Goal: Task Accomplishment & Management: Complete application form

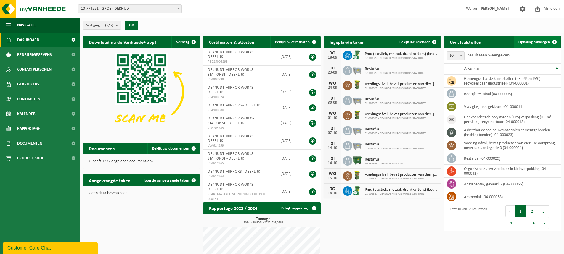
click at [534, 44] on span "Ophaling aanvragen" at bounding box center [534, 42] width 32 height 4
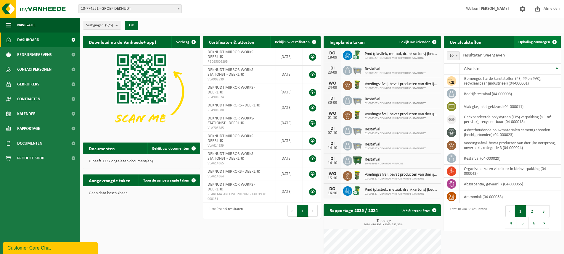
click at [532, 41] on span "Ophaling aanvragen" at bounding box center [534, 42] width 32 height 4
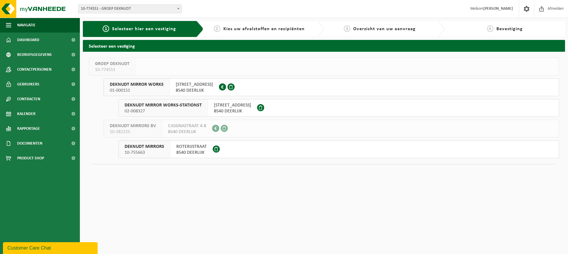
click at [154, 84] on span "DEKNUDT MIRROR WORKS" at bounding box center [137, 85] width 54 height 6
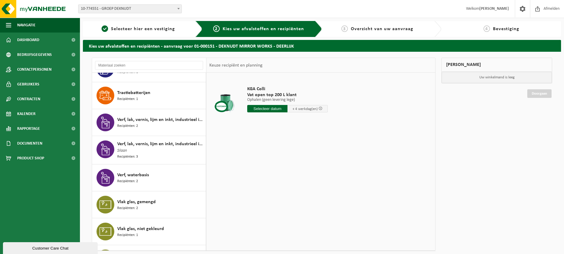
scroll to position [1143, 0]
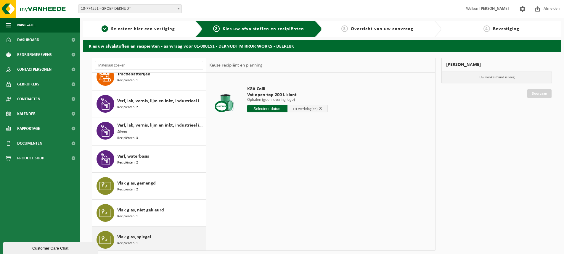
click at [129, 236] on span "Vlak glas, spiegel" at bounding box center [134, 237] width 34 height 7
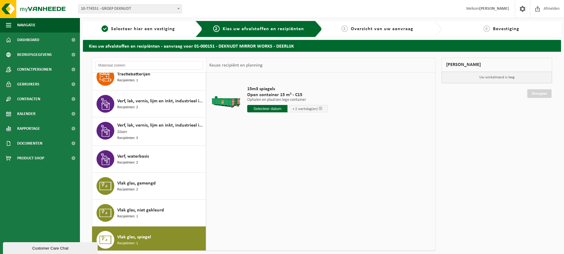
click at [265, 110] on input "text" at bounding box center [267, 108] width 40 height 7
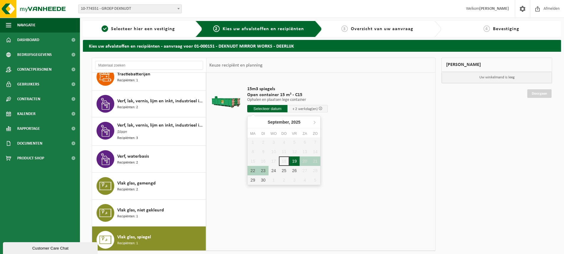
click at [295, 160] on div "19" at bounding box center [294, 161] width 10 height 9
type input "Van 2025-09-19"
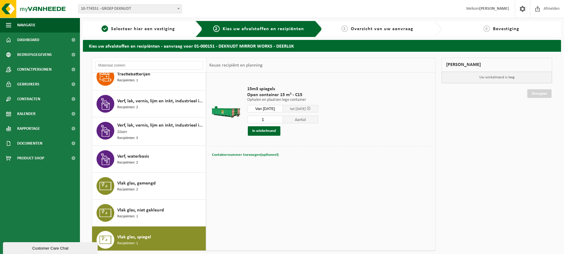
click at [238, 154] on span "Containernummer toevoegen(optioneel)" at bounding box center [245, 155] width 67 height 4
type input "C15-188/C15-164"
click at [261, 132] on button "In winkelmand" at bounding box center [264, 130] width 33 height 9
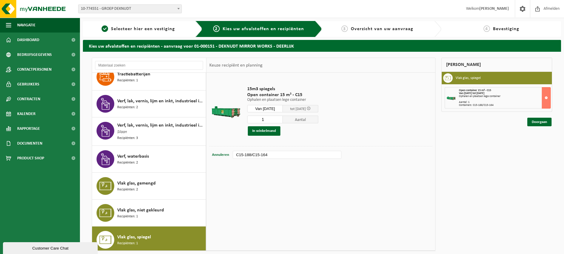
click at [267, 120] on input "1" at bounding box center [265, 120] width 36 height 8
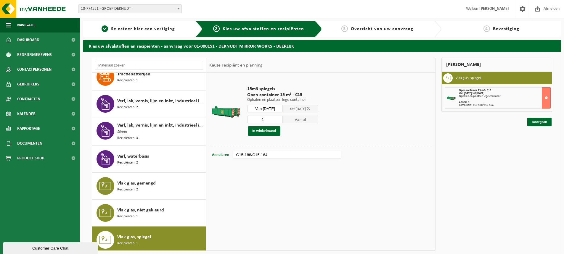
click at [267, 120] on input "1" at bounding box center [265, 120] width 36 height 8
type input "2"
click at [283, 118] on input "2" at bounding box center [265, 120] width 36 height 8
click at [272, 163] on input "C15-188/C15-164" at bounding box center [286, 164] width 108 height 8
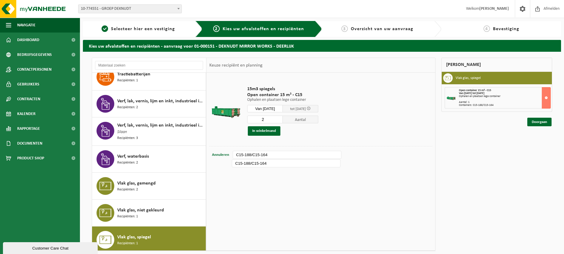
click at [272, 163] on input "C15-188/C15-164" at bounding box center [286, 164] width 108 height 8
drag, startPoint x: 251, startPoint y: 154, endPoint x: 267, endPoint y: 154, distance: 16.0
click at [267, 154] on input "C15-188/C15-164" at bounding box center [287, 155] width 108 height 8
type input "C15-188/"
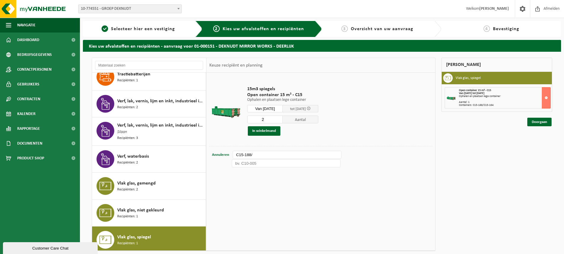
paste input "C15-164"
type input "C15-164"
click at [260, 155] on input "C15-188/" at bounding box center [287, 155] width 108 height 8
type input "C15-188"
click at [267, 131] on button "In winkelmand" at bounding box center [264, 130] width 33 height 9
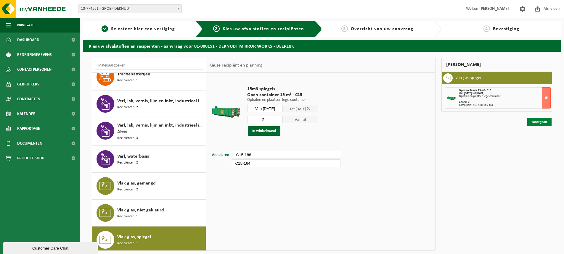
click at [535, 122] on link "Doorgaan" at bounding box center [539, 122] width 24 height 9
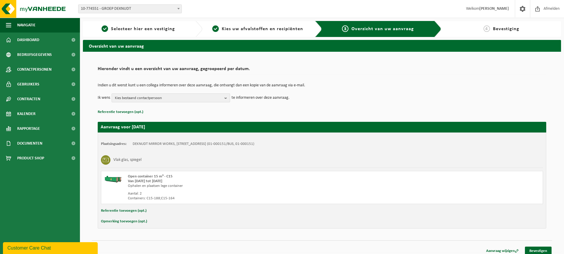
click at [226, 98] on b "button" at bounding box center [226, 98] width 5 height 8
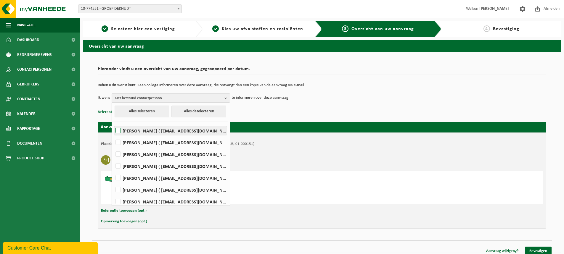
click at [156, 132] on label "ISABELLE DE SMEYTER ( idesmeyter@deknudtmirrors.com )" at bounding box center [170, 130] width 112 height 9
click at [113, 123] on input "ISABELLE DE SMEYTER ( idesmeyter@deknudtmirrors.com )" at bounding box center [113, 123] width 0 height 0
click at [156, 132] on label "ISABELLE DE SMEYTER ( idesmeyter@deknudtmirrors.com )" at bounding box center [170, 130] width 112 height 9
click at [113, 123] on input "ISABELLE DE SMEYTER ( idesmeyter@deknudtmirrors.com )" at bounding box center [113, 123] width 0 height 0
click at [156, 132] on label "ISABELLE DE SMEYTER ( idesmeyter@deknudtmirrors.com )" at bounding box center [170, 130] width 112 height 9
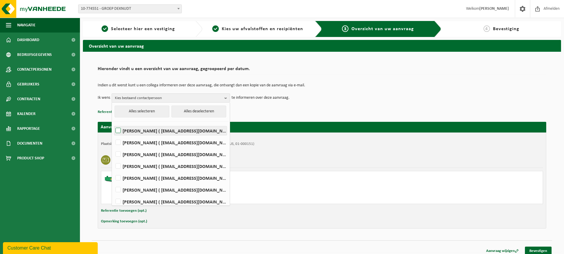
click at [113, 123] on input "ISABELLE DE SMEYTER ( idesmeyter@deknudtmirrors.com )" at bounding box center [113, 123] width 0 height 0
checkbox input "true"
click at [244, 157] on div "Vlak glas, spiegel" at bounding box center [322, 159] width 442 height 15
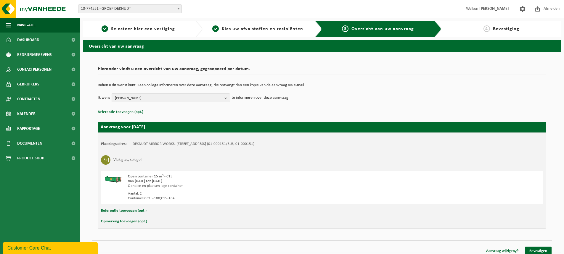
scroll to position [4, 0]
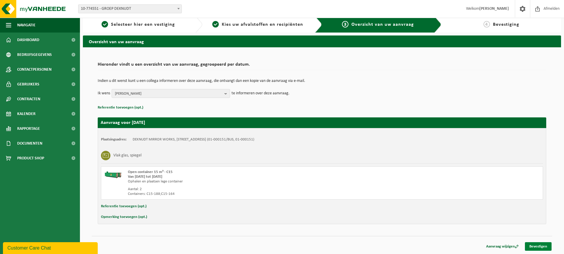
click at [539, 248] on link "Bevestigen" at bounding box center [538, 246] width 27 height 9
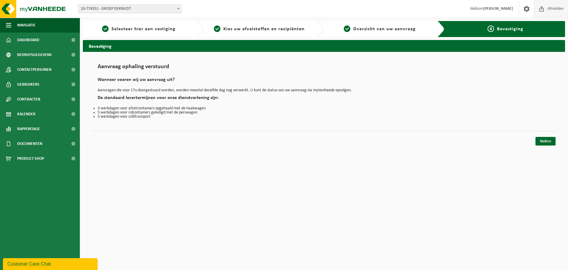
click at [559, 7] on span "Afmelden" at bounding box center [555, 8] width 19 height 17
